Goal: Task Accomplishment & Management: Use online tool/utility

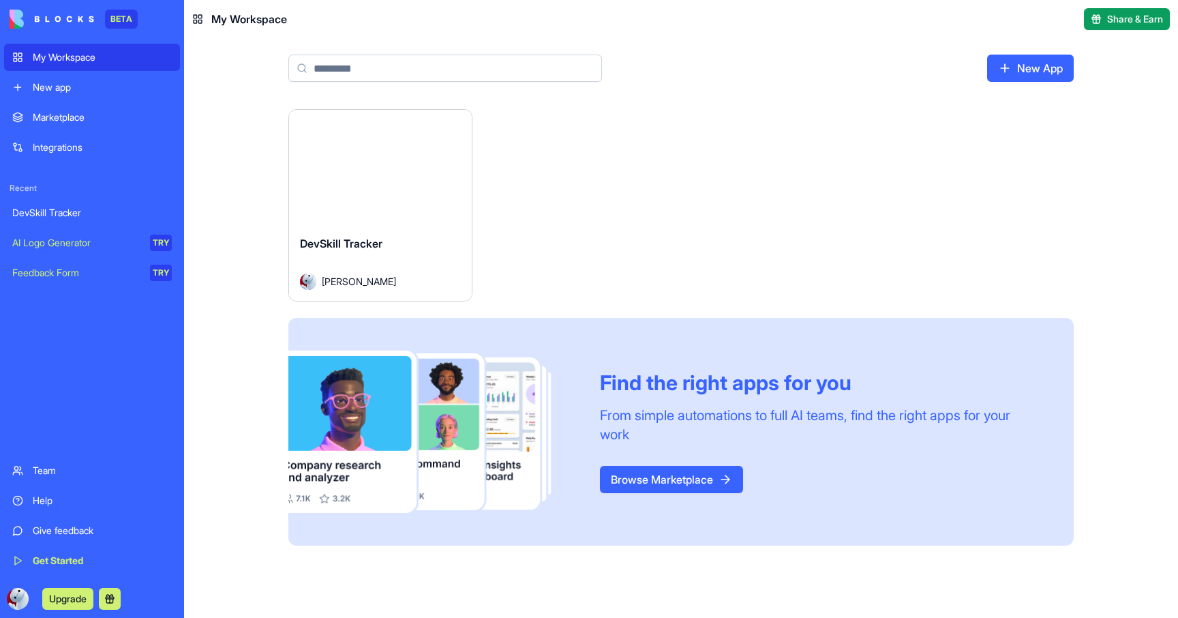
click at [382, 196] on div "Launch" at bounding box center [380, 167] width 183 height 115
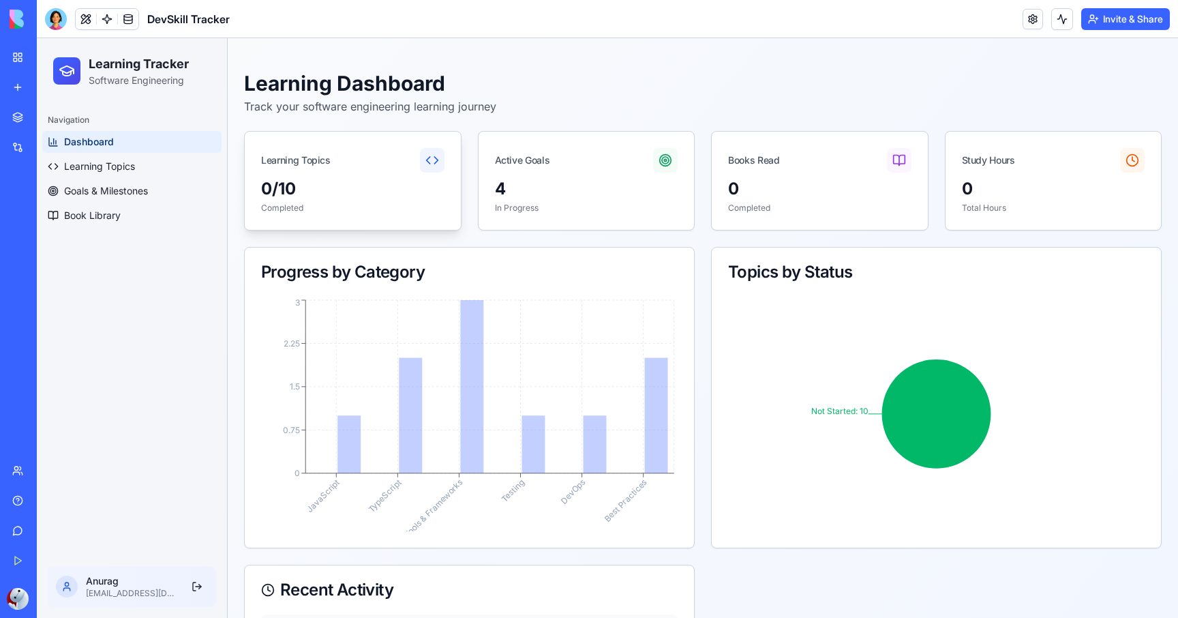
click at [390, 206] on p "Completed" at bounding box center [352, 208] width 183 height 11
click at [336, 166] on div "Learning Topics" at bounding box center [353, 155] width 216 height 46
click at [124, 166] on span "Learning Topics" at bounding box center [99, 167] width 71 height 14
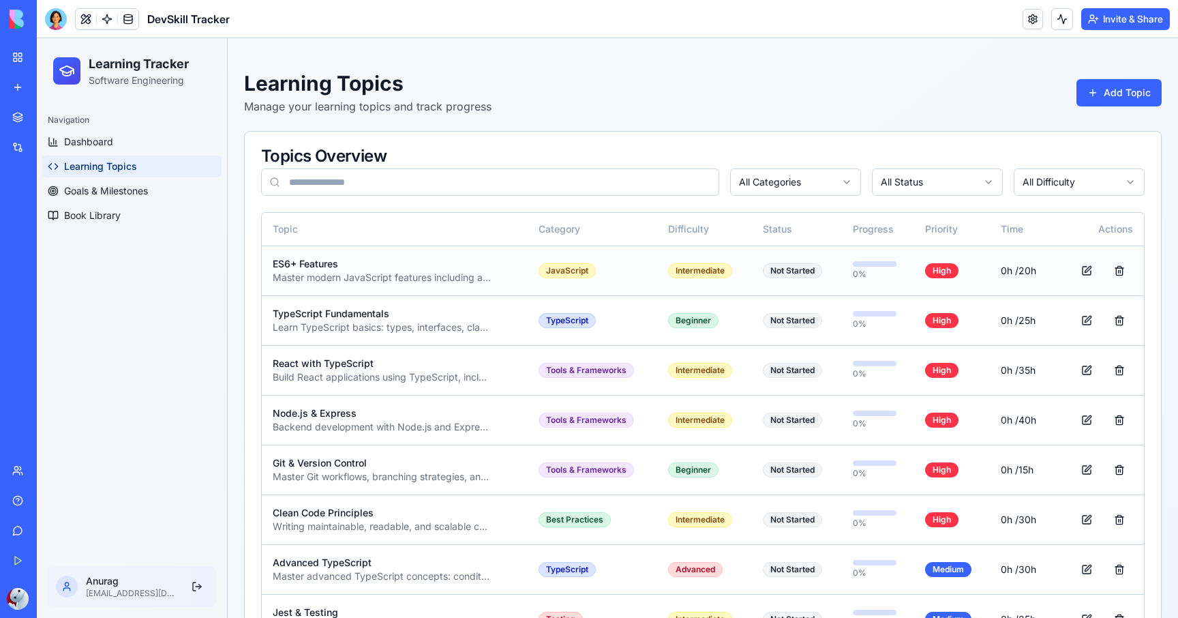
click at [323, 264] on div "ES6+ Features" at bounding box center [395, 264] width 244 height 14
click at [768, 287] on td "Not Started" at bounding box center [797, 271] width 90 height 50
click at [409, 275] on div "Master modern JavaScript features including arrow functions, destructuring, asy…" at bounding box center [382, 278] width 218 height 14
click at [409, 278] on div "Master modern JavaScript features including arrow functions, destructuring, asy…" at bounding box center [382, 278] width 218 height 14
click at [1082, 273] on button at bounding box center [1086, 270] width 27 height 25
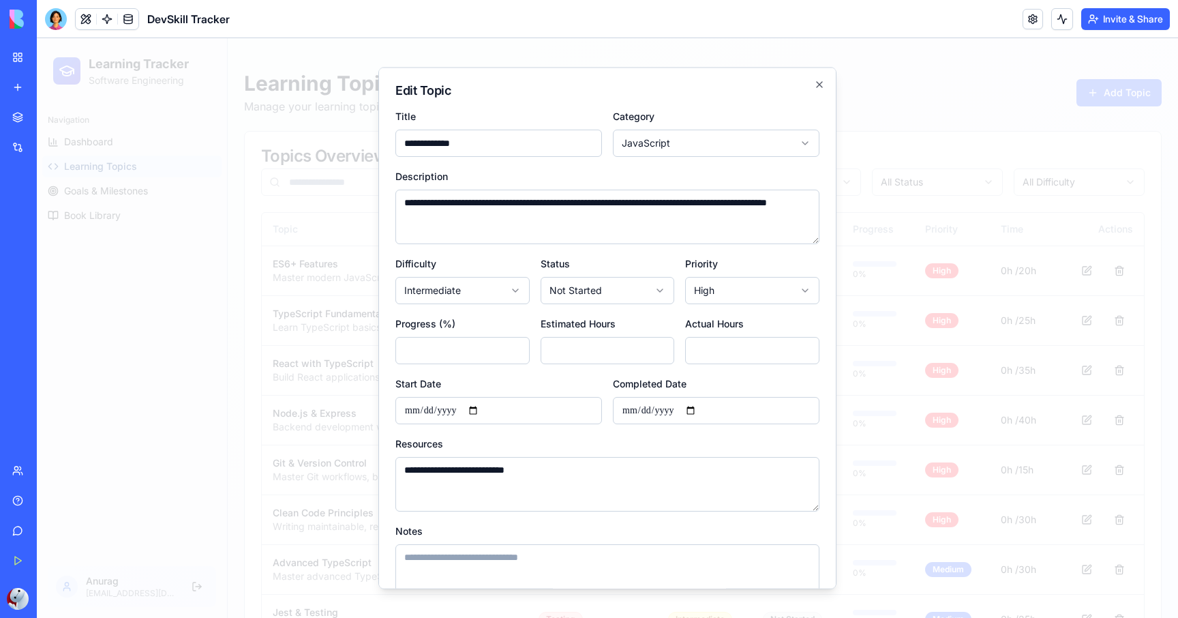
scroll to position [76, 0]
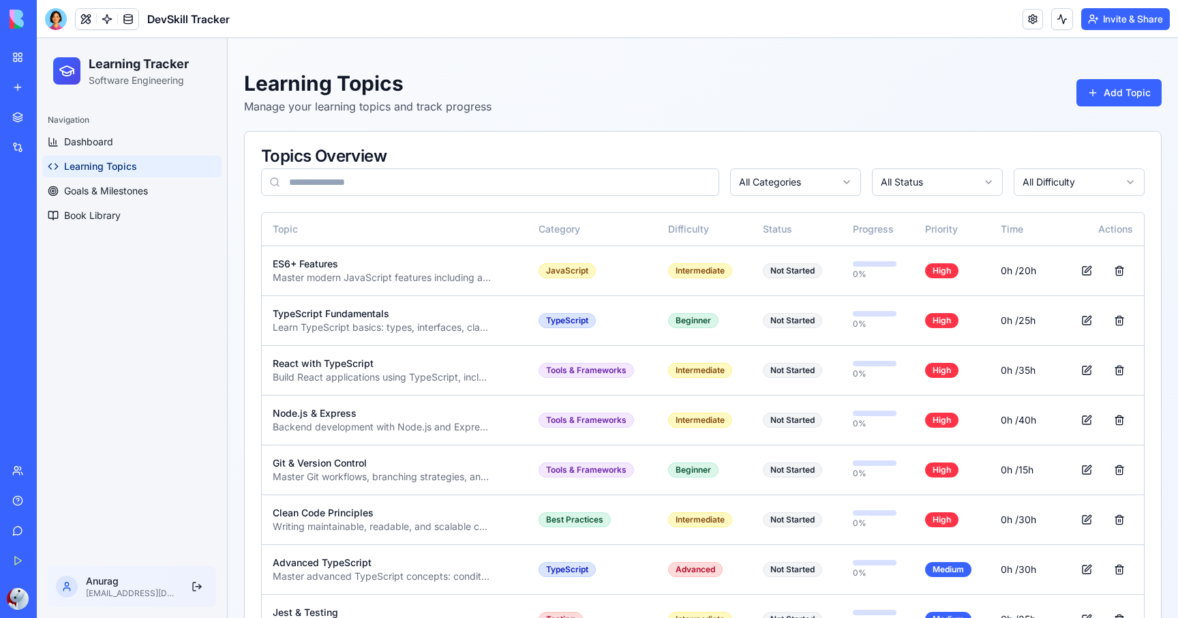
click at [63, 70] on icon at bounding box center [67, 71] width 16 height 16
click at [101, 70] on h2 "Learning Tracker" at bounding box center [139, 64] width 100 height 19
click at [108, 219] on span "Book Library" at bounding box center [92, 216] width 57 height 14
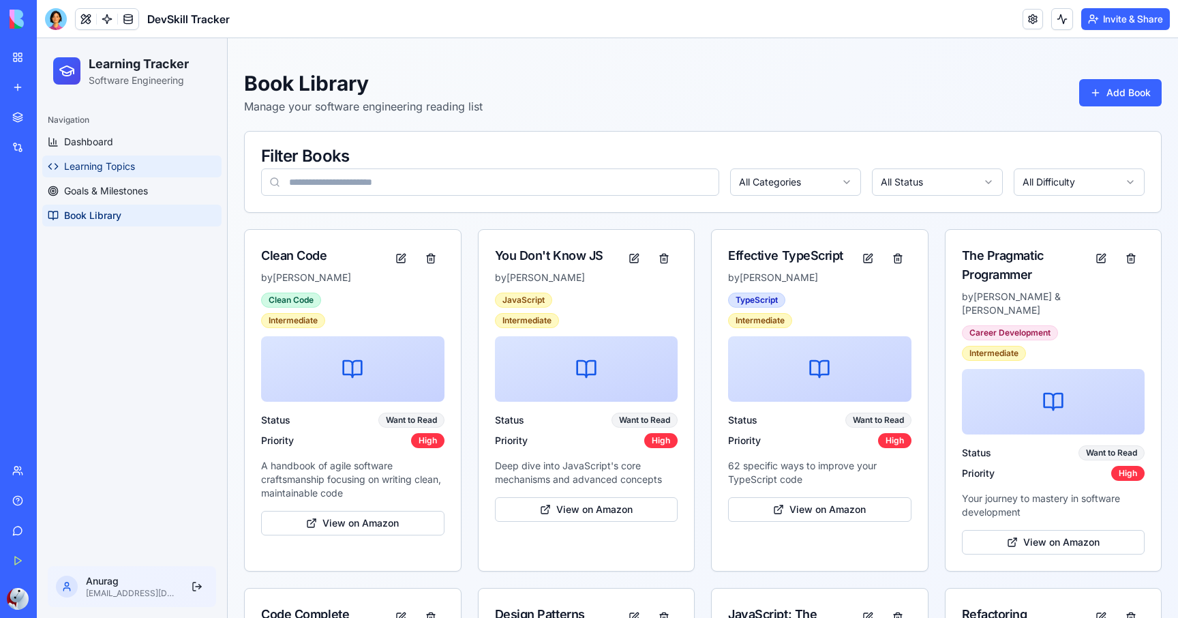
click at [106, 168] on span "Learning Topics" at bounding box center [99, 167] width 71 height 14
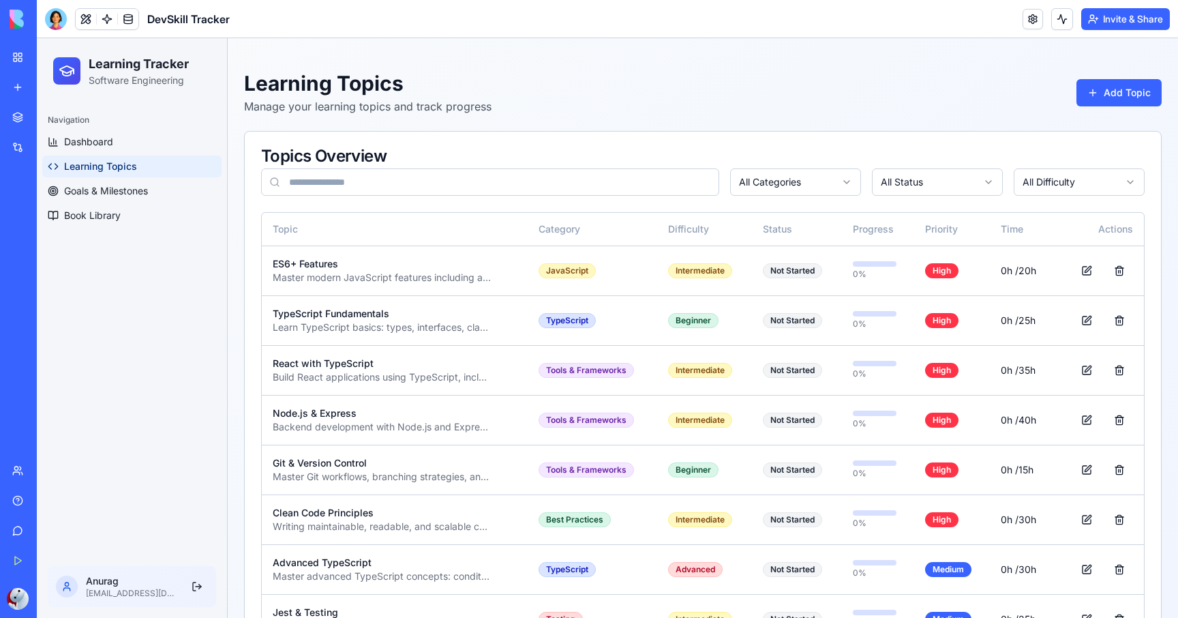
click at [50, 63] on div "My Workspace" at bounding box center [42, 57] width 18 height 14
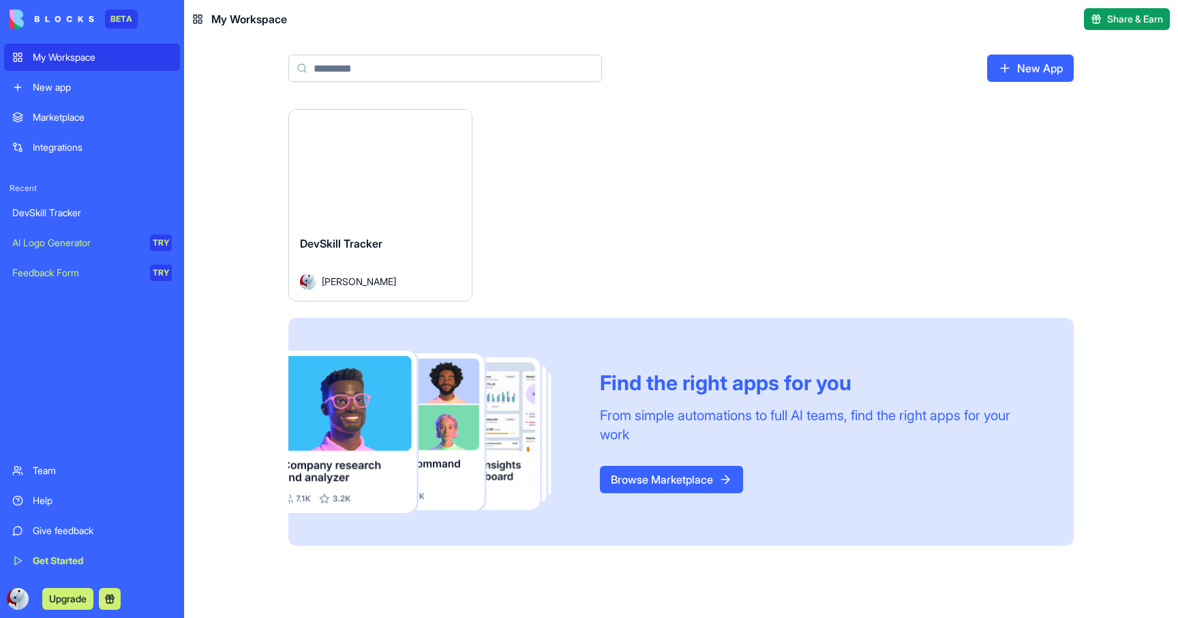
click at [235, 228] on div "Launch DevSkill Tracker [PERSON_NAME] Find the right apps for you From simple a…" at bounding box center [681, 363] width 994 height 509
click at [616, 244] on div "Launch DevSkill Tracker [PERSON_NAME] Find the right apps for you From simple a…" at bounding box center [681, 327] width 786 height 436
click at [774, 81] on div "New App" at bounding box center [681, 73] width 873 height 71
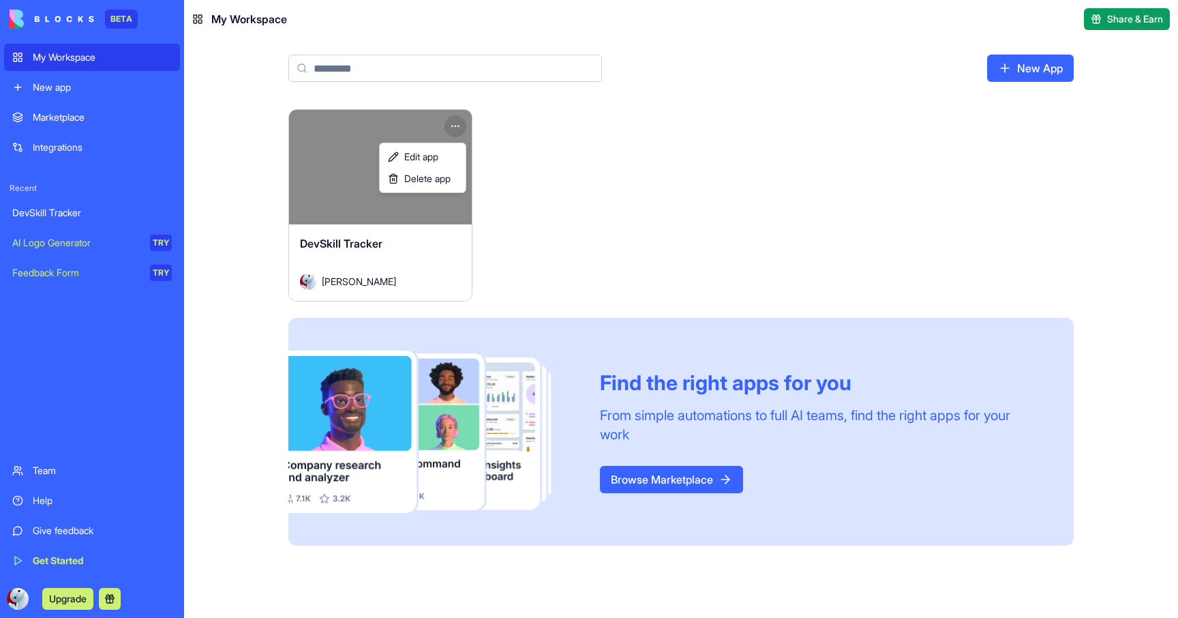
click at [456, 123] on html "BETA My Workspace New app Marketplace Integrations Recent DevSkill Tracker AI L…" at bounding box center [589, 309] width 1178 height 618
click at [444, 156] on link "Edit app" at bounding box center [423, 157] width 80 height 22
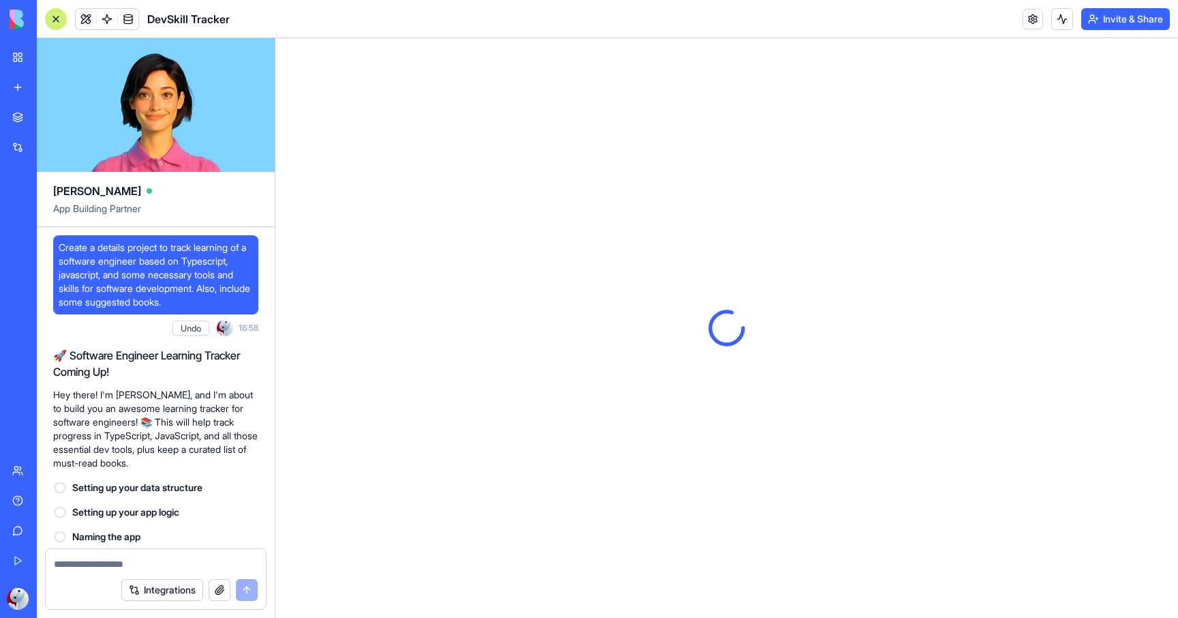
scroll to position [456, 0]
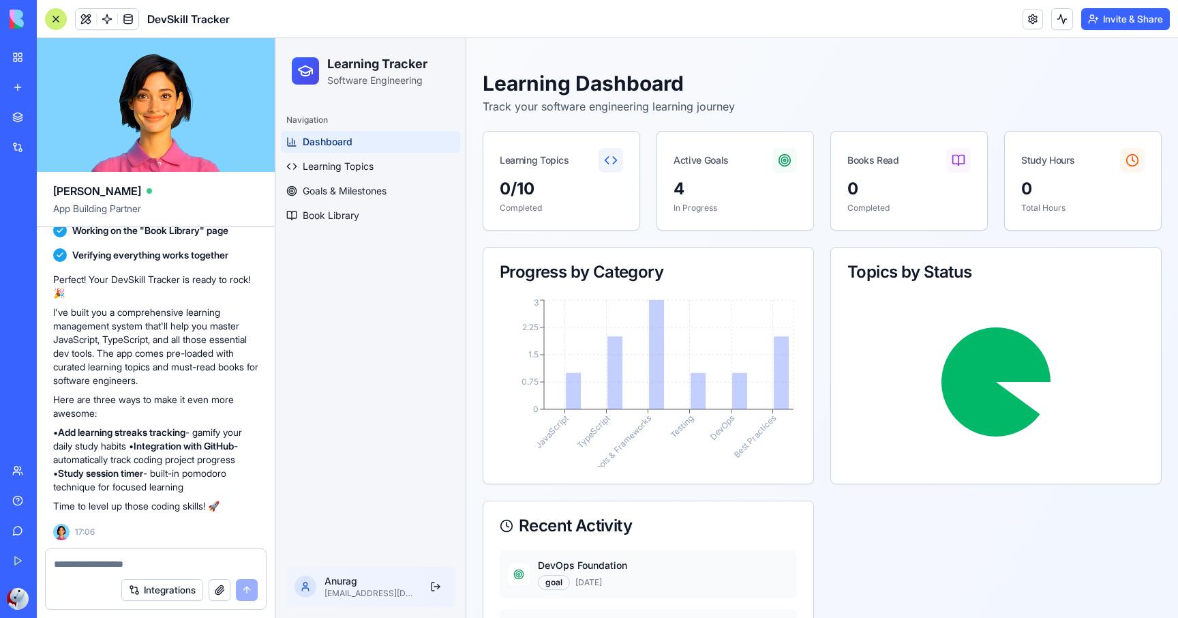
click at [151, 563] on textarea at bounding box center [156, 564] width 204 height 14
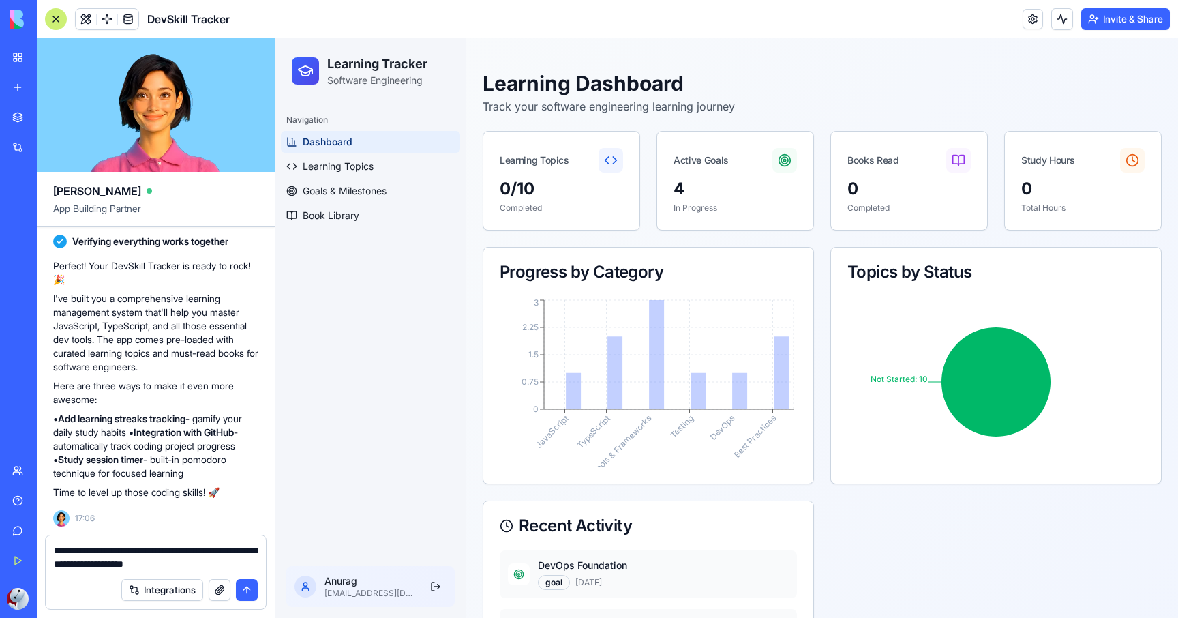
type textarea "**********"
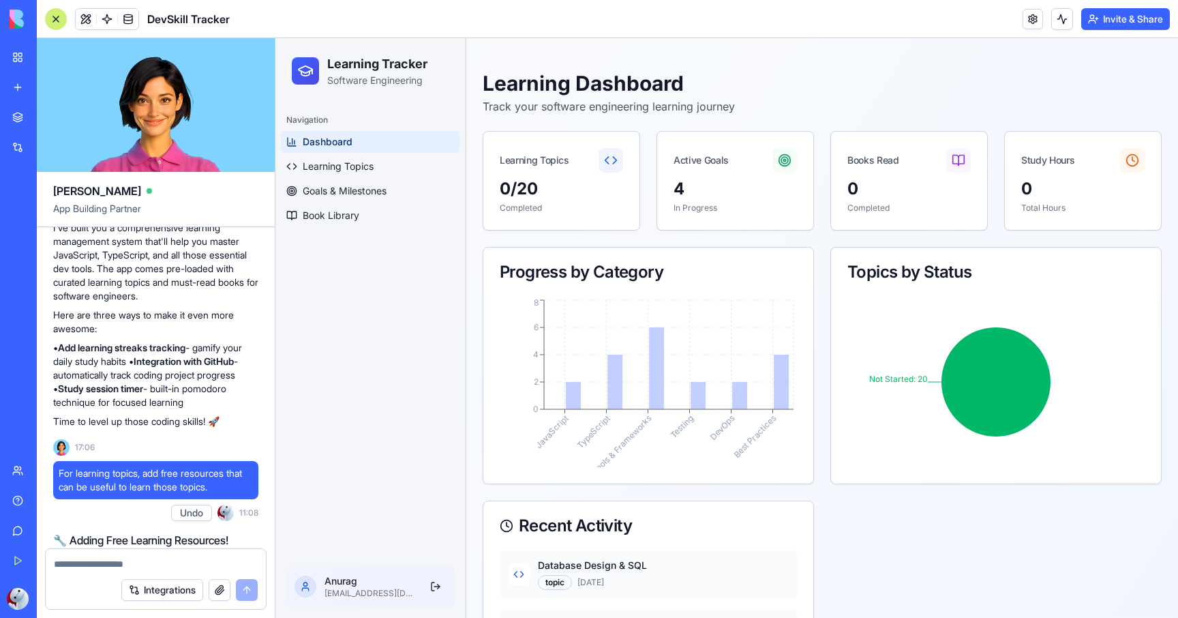
scroll to position [503, 0]
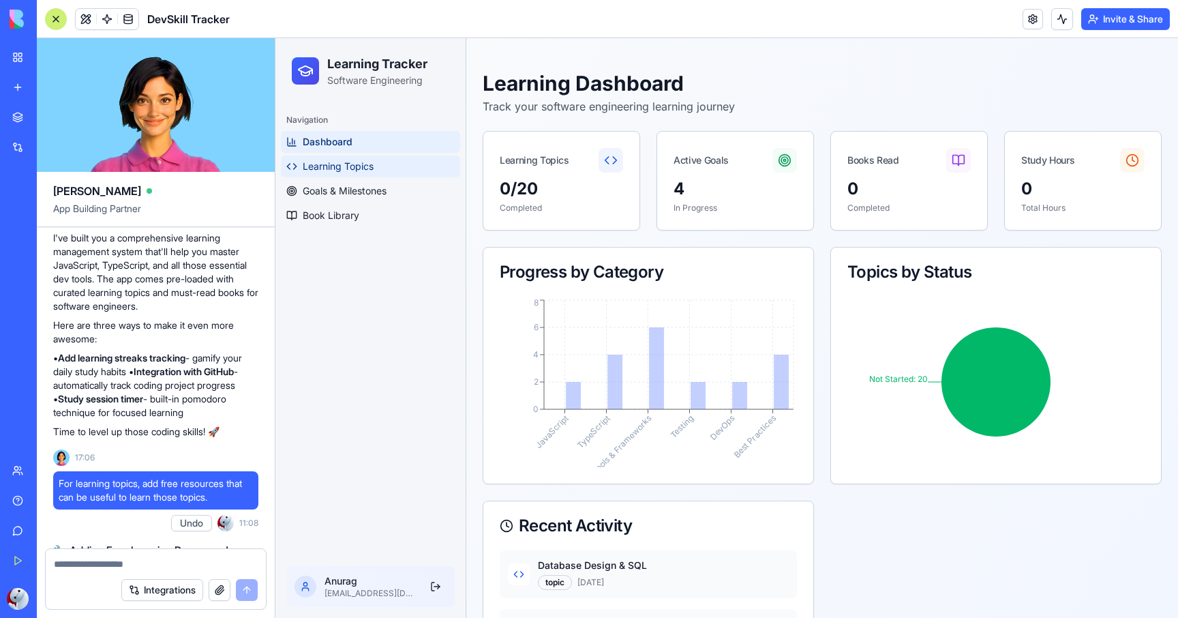
click at [339, 164] on span "Learning Topics" at bounding box center [338, 167] width 71 height 14
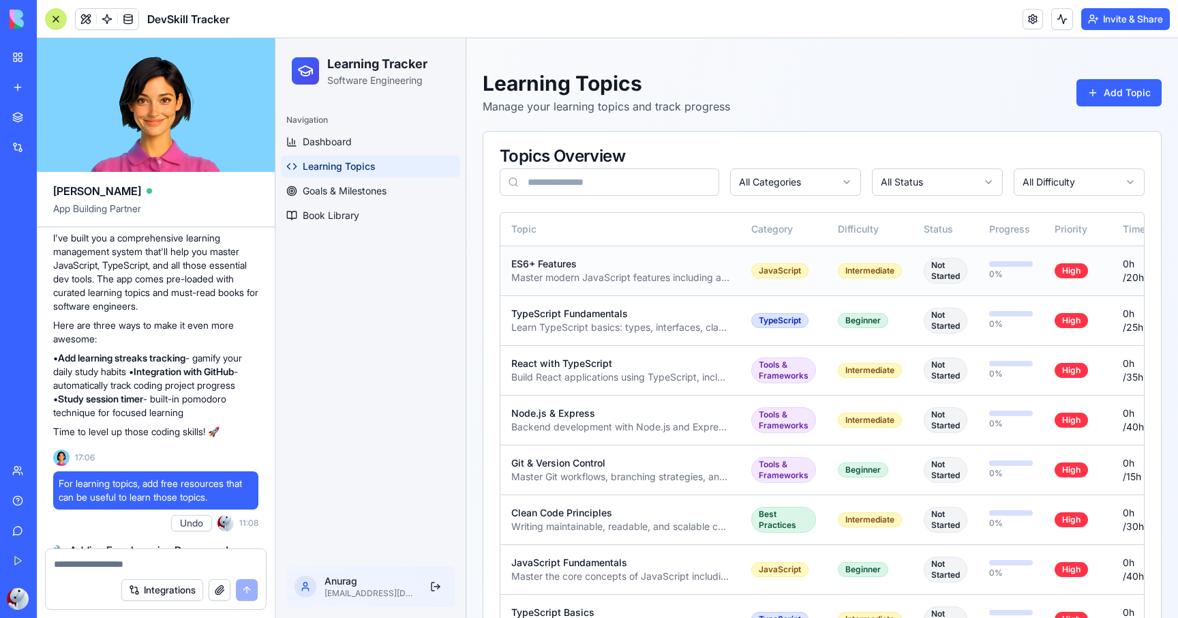
click at [589, 265] on div "ES6+ Features" at bounding box center [620, 264] width 218 height 14
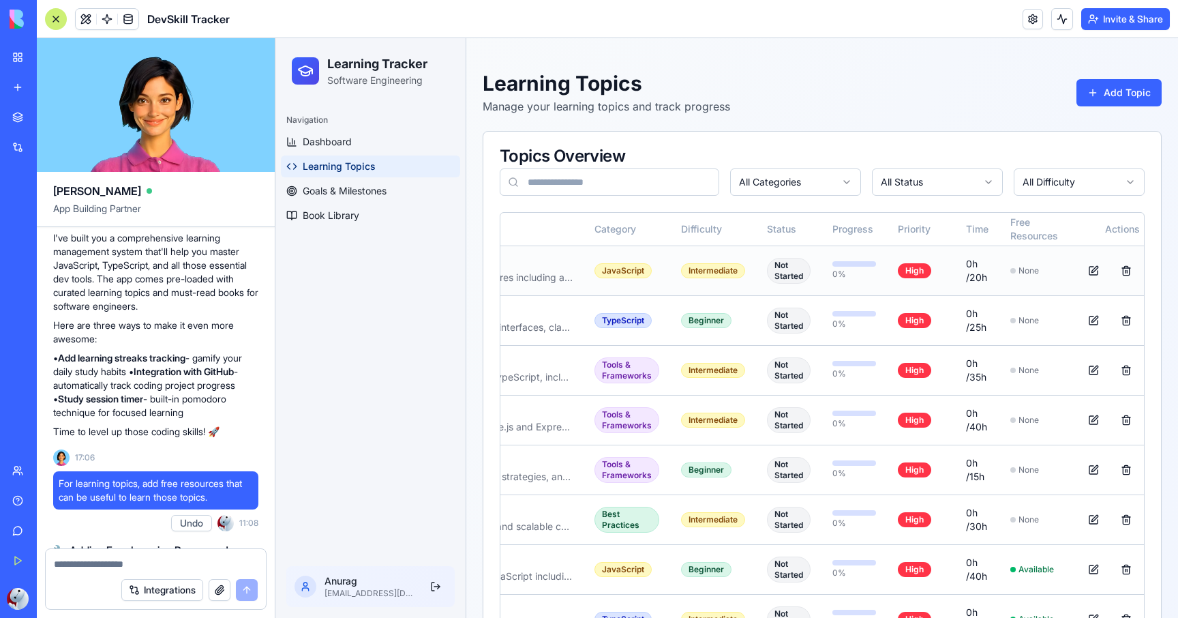
scroll to position [0, 151]
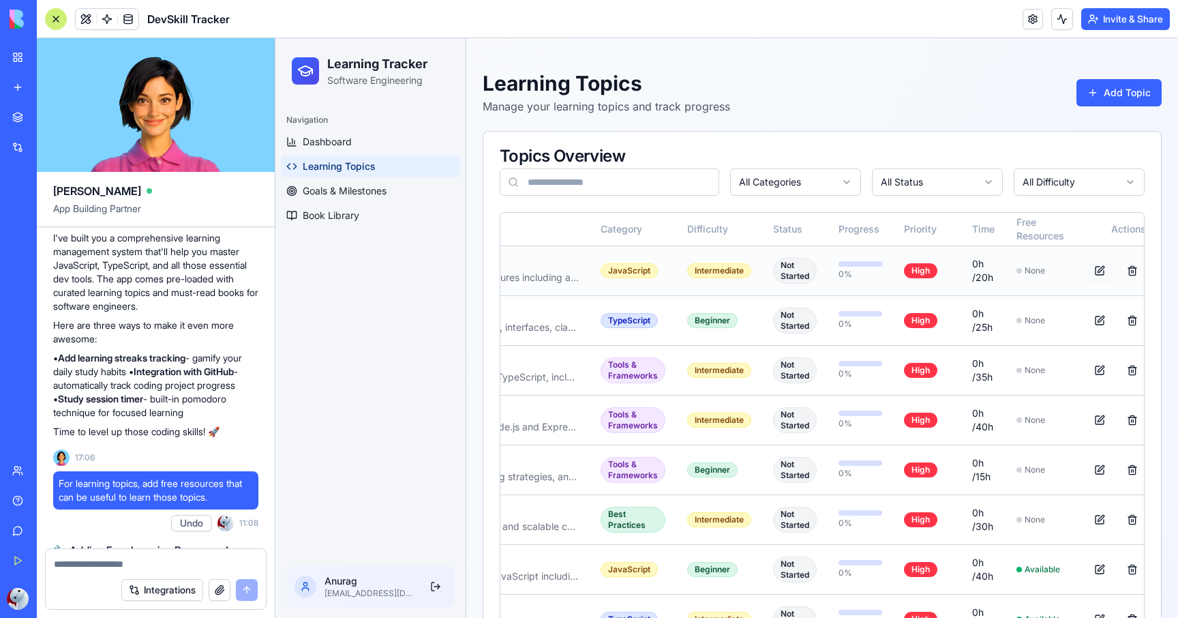
click at [1104, 271] on button at bounding box center [1099, 270] width 27 height 25
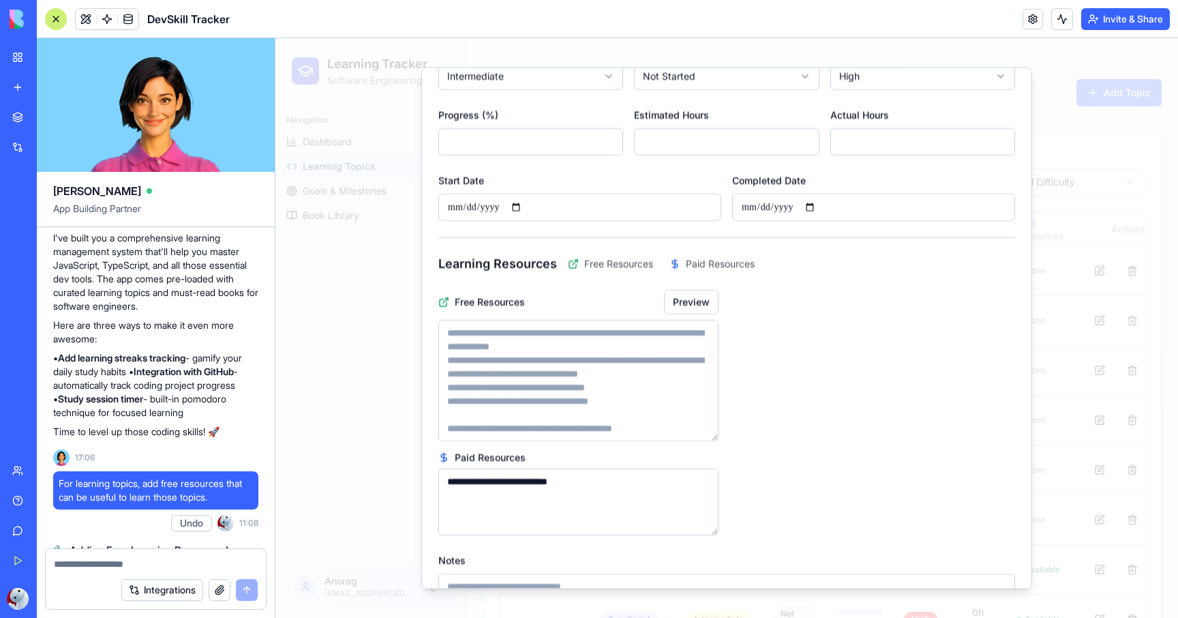
scroll to position [18, 0]
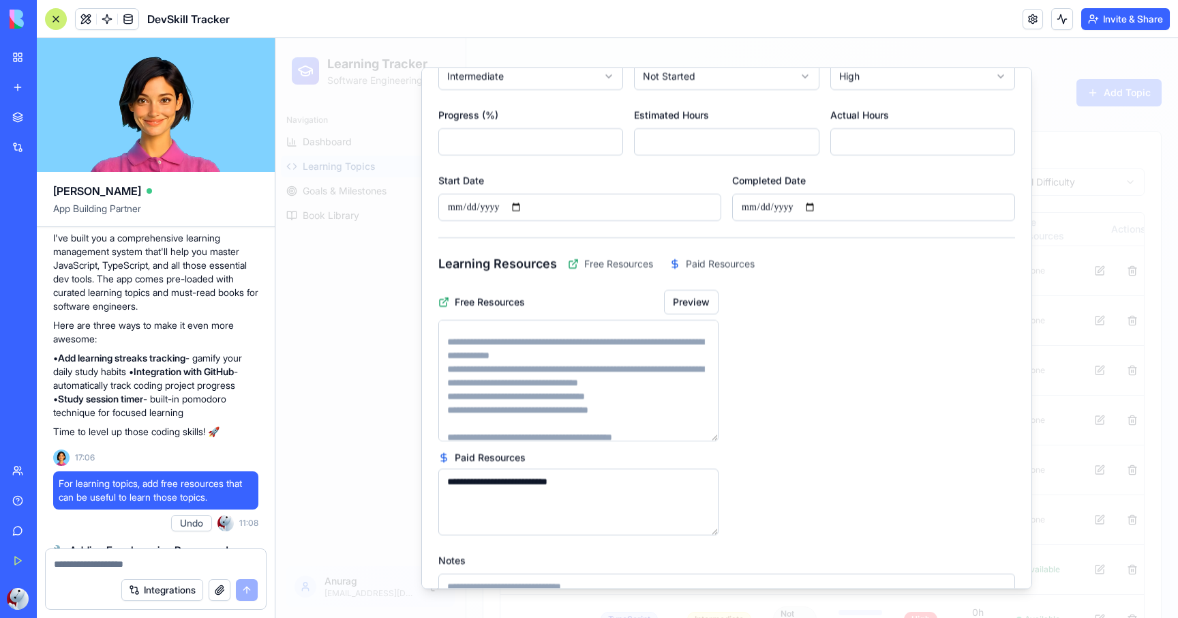
click at [396, 403] on div at bounding box center [727, 328] width 903 height 580
